Goal: Navigation & Orientation: Understand site structure

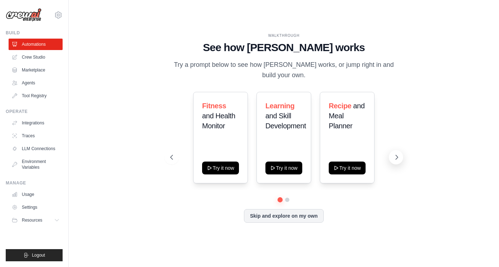
click at [394, 157] on icon at bounding box center [396, 157] width 7 height 7
click at [170, 158] on icon at bounding box center [171, 157] width 7 height 7
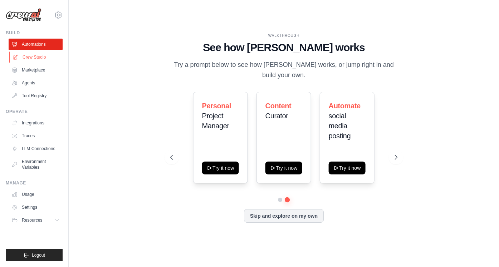
click at [30, 58] on link "Crew Studio" at bounding box center [36, 57] width 54 height 11
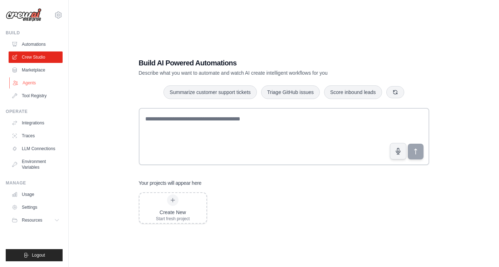
click at [23, 83] on link "Agents" at bounding box center [36, 82] width 54 height 11
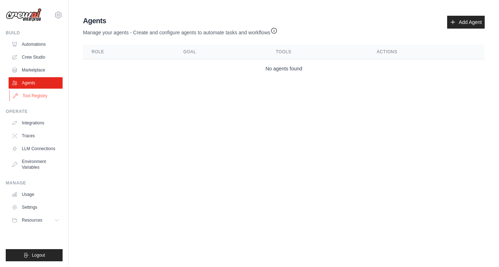
click at [31, 96] on link "Tool Registry" at bounding box center [36, 95] width 54 height 11
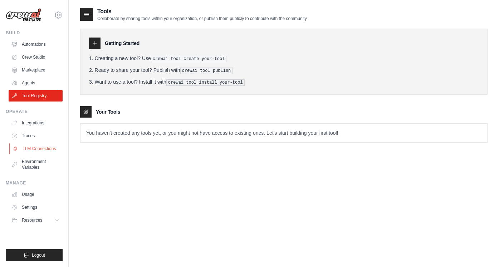
click at [40, 151] on link "LLM Connections" at bounding box center [36, 148] width 54 height 11
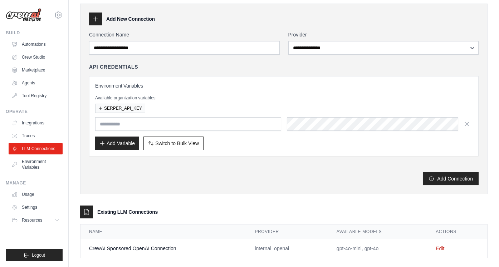
scroll to position [35, 0]
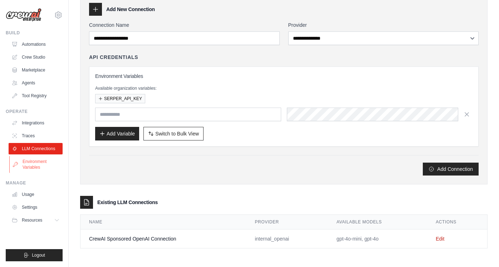
click at [33, 167] on link "Environment Variables" at bounding box center [36, 164] width 54 height 17
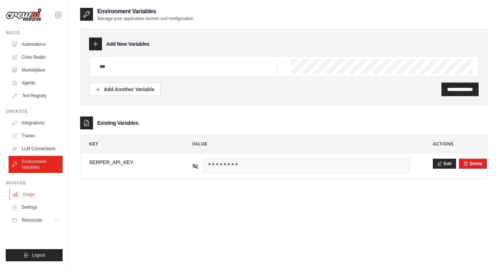
click at [30, 193] on link "Usage" at bounding box center [36, 194] width 54 height 11
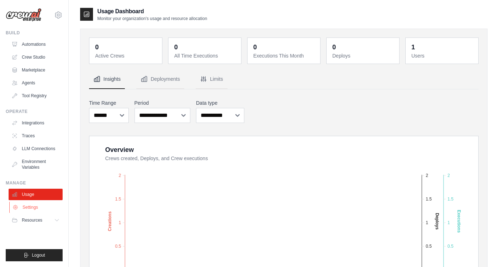
click at [33, 210] on link "Settings" at bounding box center [36, 207] width 54 height 11
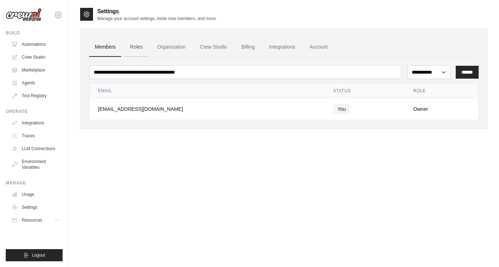
click at [134, 47] on link "Roles" at bounding box center [136, 47] width 24 height 19
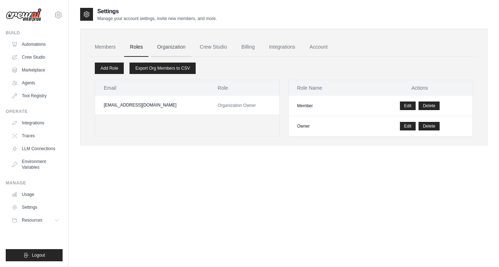
click at [169, 49] on link "Organization" at bounding box center [171, 47] width 40 height 19
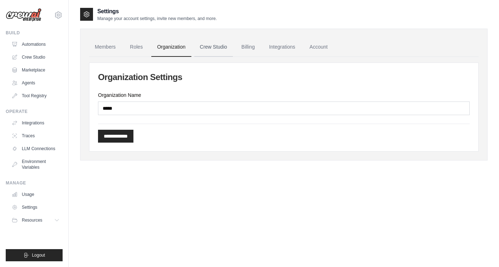
click at [208, 48] on link "Crew Studio" at bounding box center [213, 47] width 39 height 19
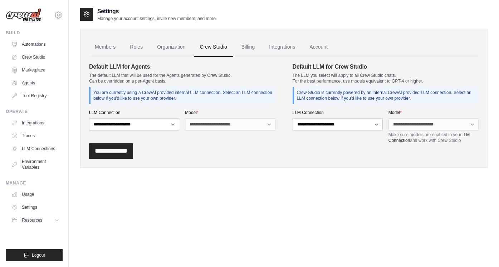
click at [247, 47] on link "Billing" at bounding box center [248, 47] width 25 height 19
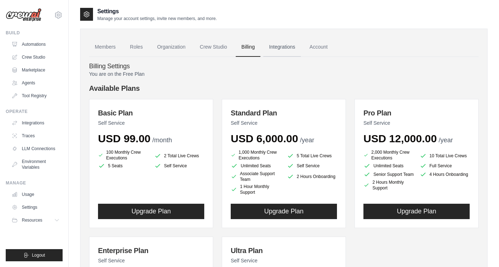
click at [285, 51] on link "Integrations" at bounding box center [282, 47] width 38 height 19
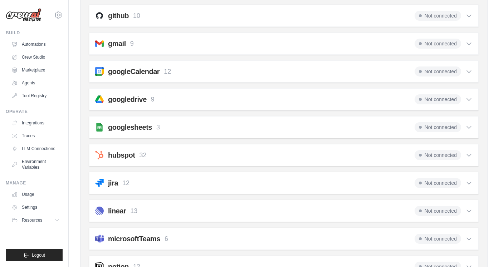
scroll to position [203, 0]
click at [469, 43] on icon at bounding box center [469, 43] width 7 height 7
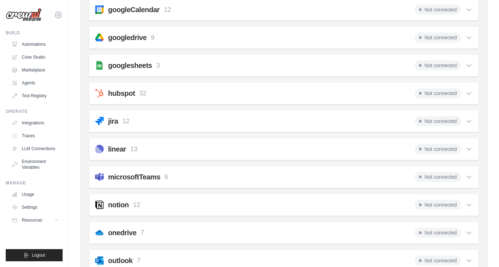
scroll to position [413, 0]
click at [184, 67] on div "googlesheets 3 Not connected" at bounding box center [284, 65] width 378 height 10
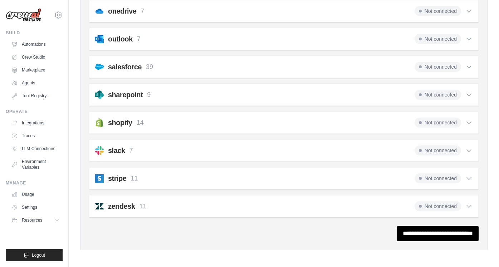
scroll to position [710, 0]
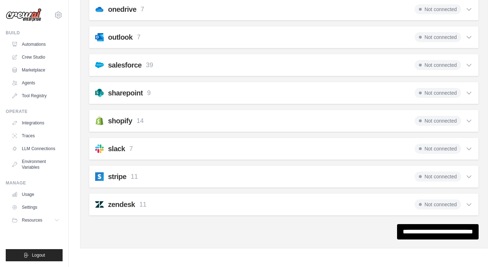
click at [173, 179] on div "stripe 11 Not connected" at bounding box center [284, 177] width 378 height 10
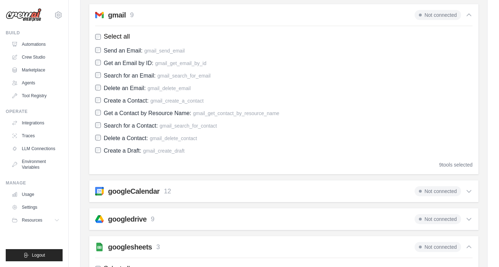
scroll to position [0, 0]
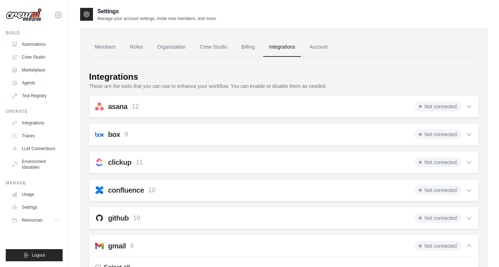
click at [16, 14] on img at bounding box center [24, 15] width 36 height 14
click at [28, 16] on img at bounding box center [24, 15] width 36 height 14
